Goal: Transaction & Acquisition: Purchase product/service

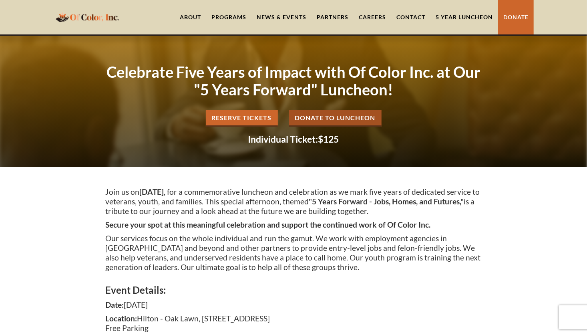
click at [517, 16] on link "Donate" at bounding box center [516, 17] width 36 height 34
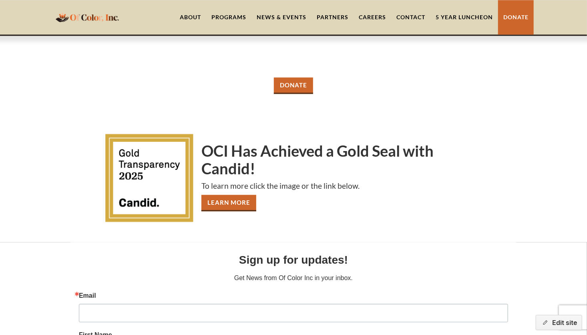
scroll to position [922, 0]
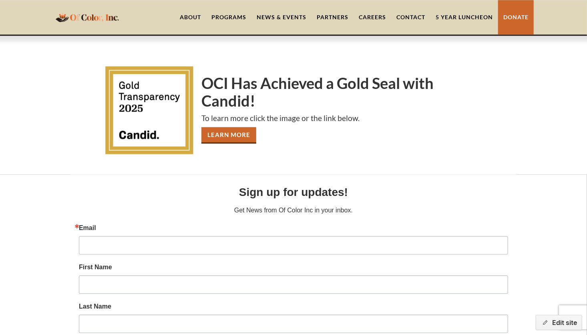
click at [465, 14] on link "5 Year Luncheon" at bounding box center [465, 17] width 68 height 34
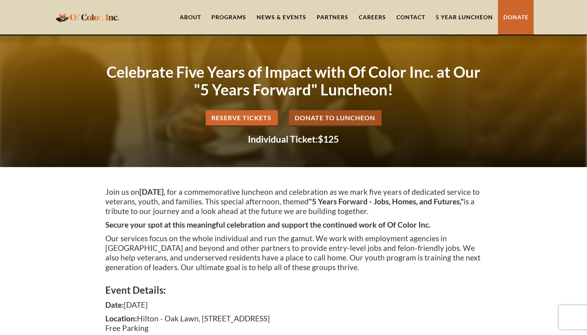
click at [364, 119] on link "Donate to Luncheon" at bounding box center [335, 118] width 93 height 16
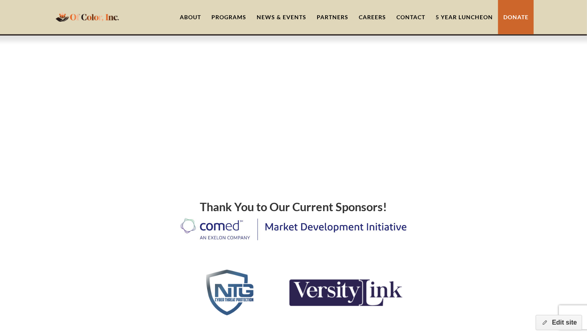
scroll to position [641, 0]
